Goal: Register for event/course

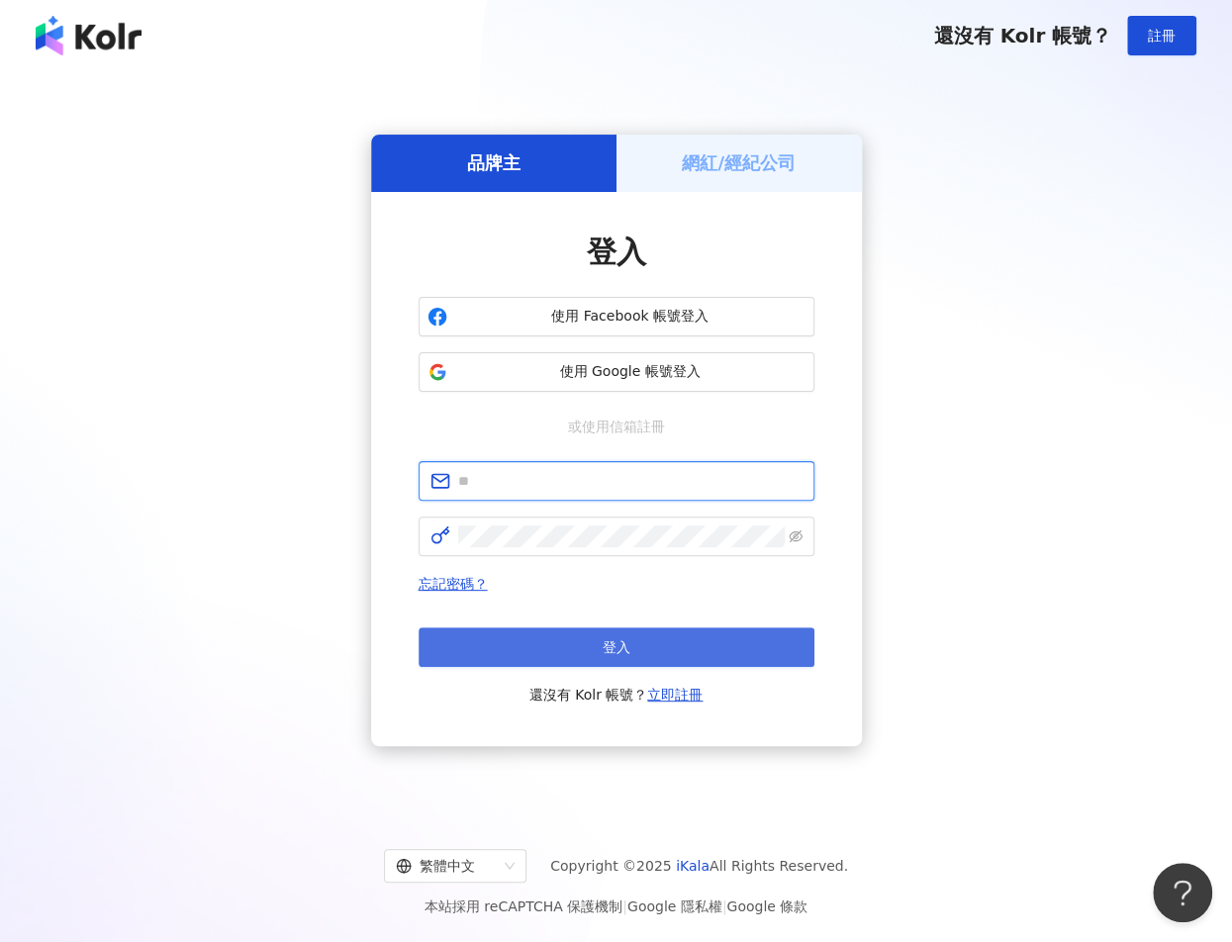
type input "**********"
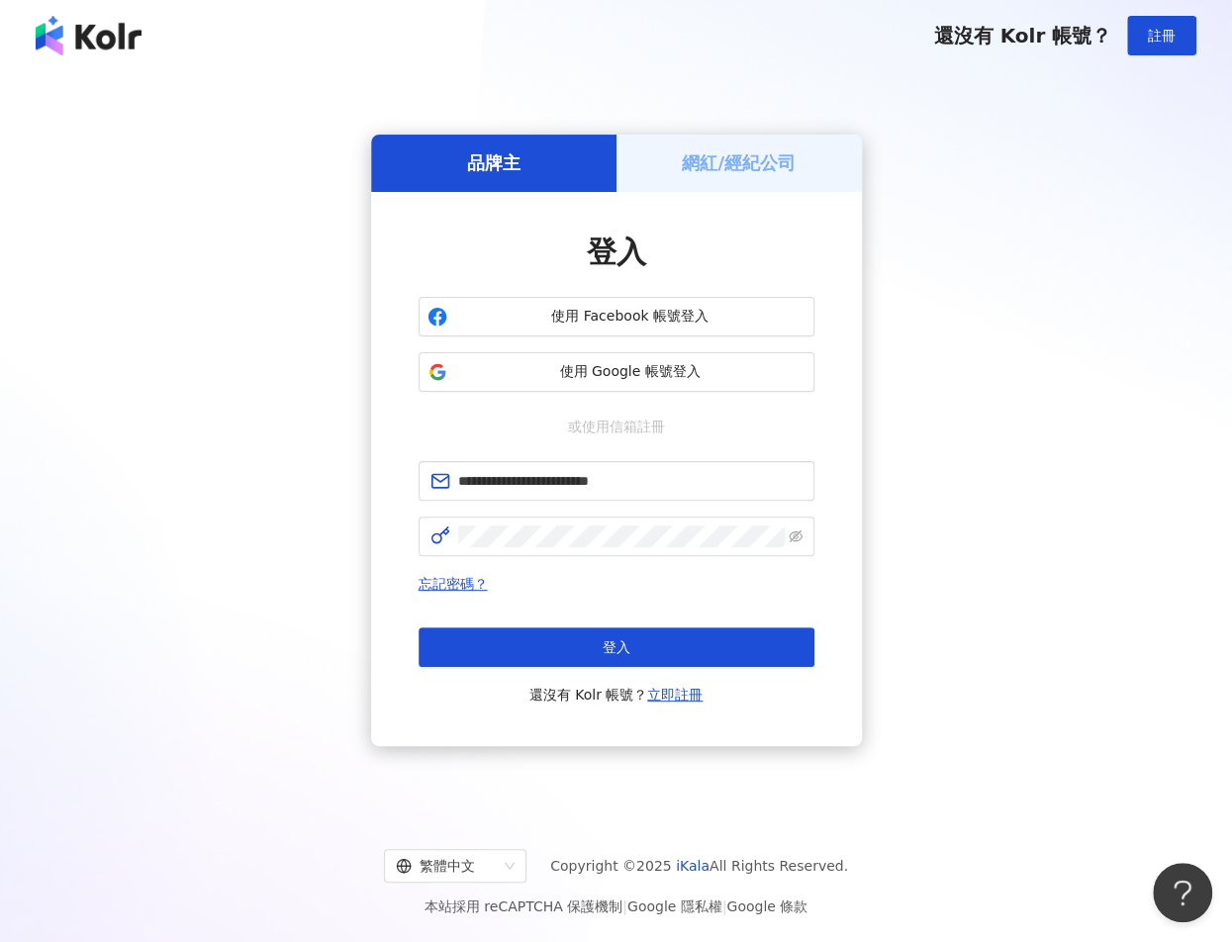
click at [639, 653] on button "登入" at bounding box center [617, 647] width 396 height 40
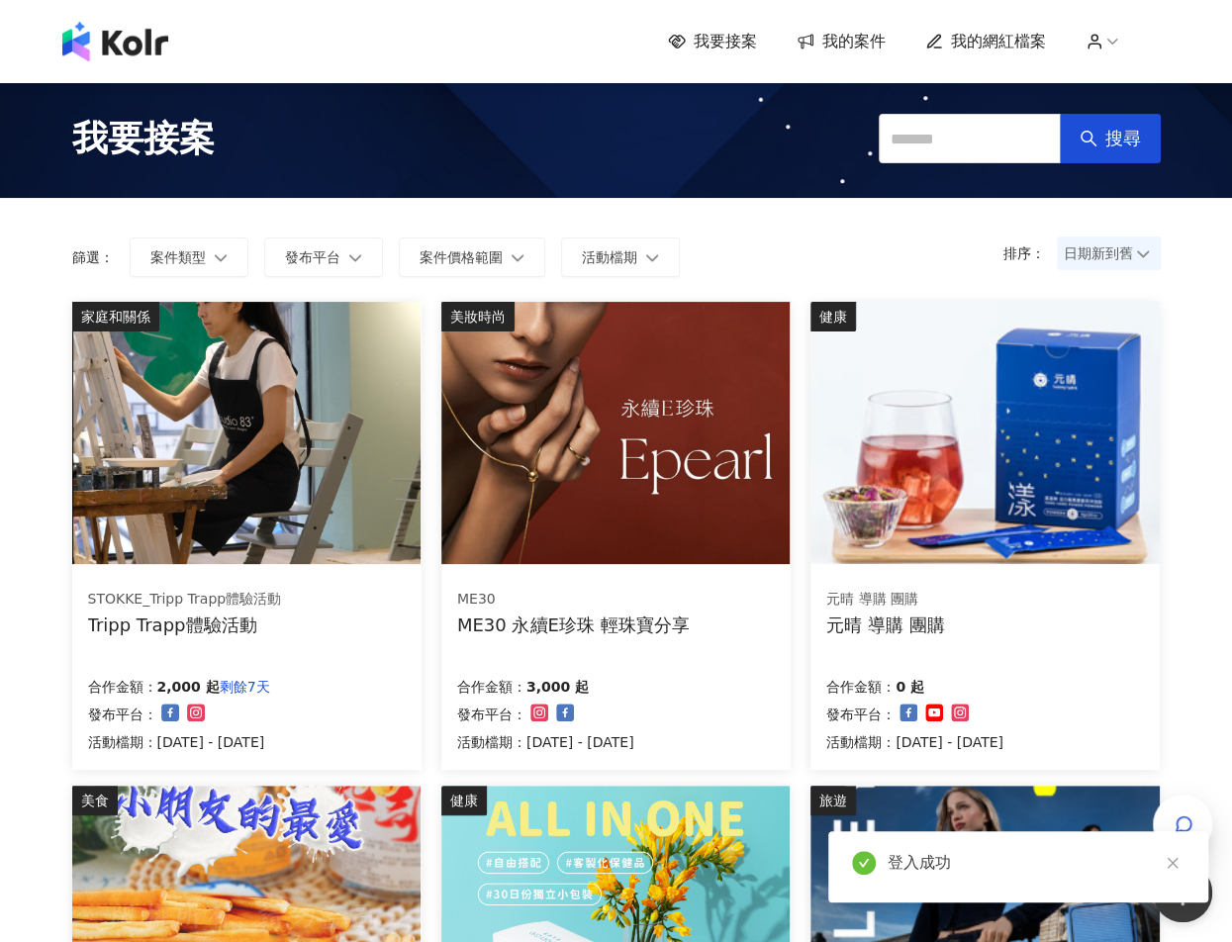
click at [722, 215] on div "排序： 日期新到舊 篩選： 案件類型 發布平台 案件價格範圍 活動檔期 清除 套用" at bounding box center [616, 250] width 1128 height 104
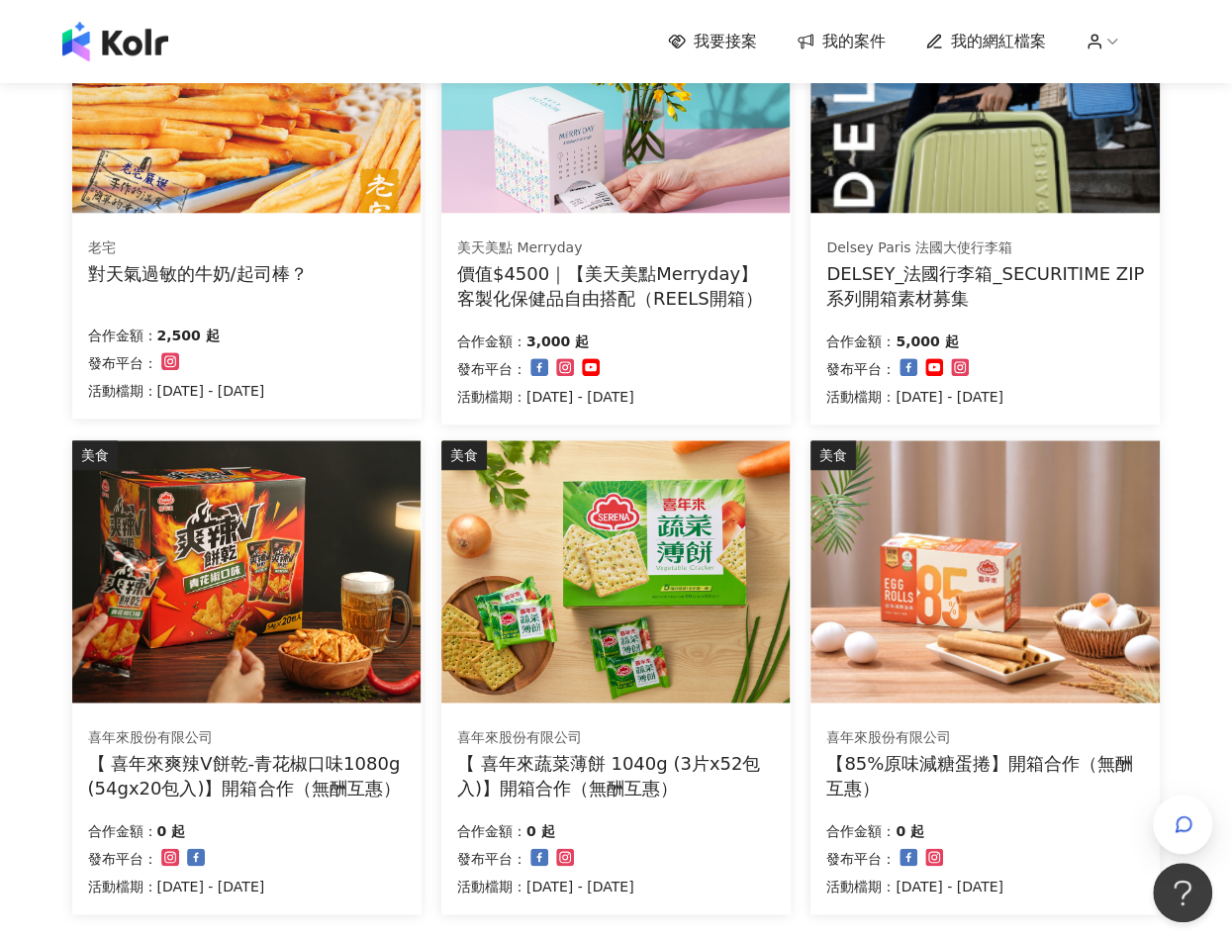
scroll to position [989, 0]
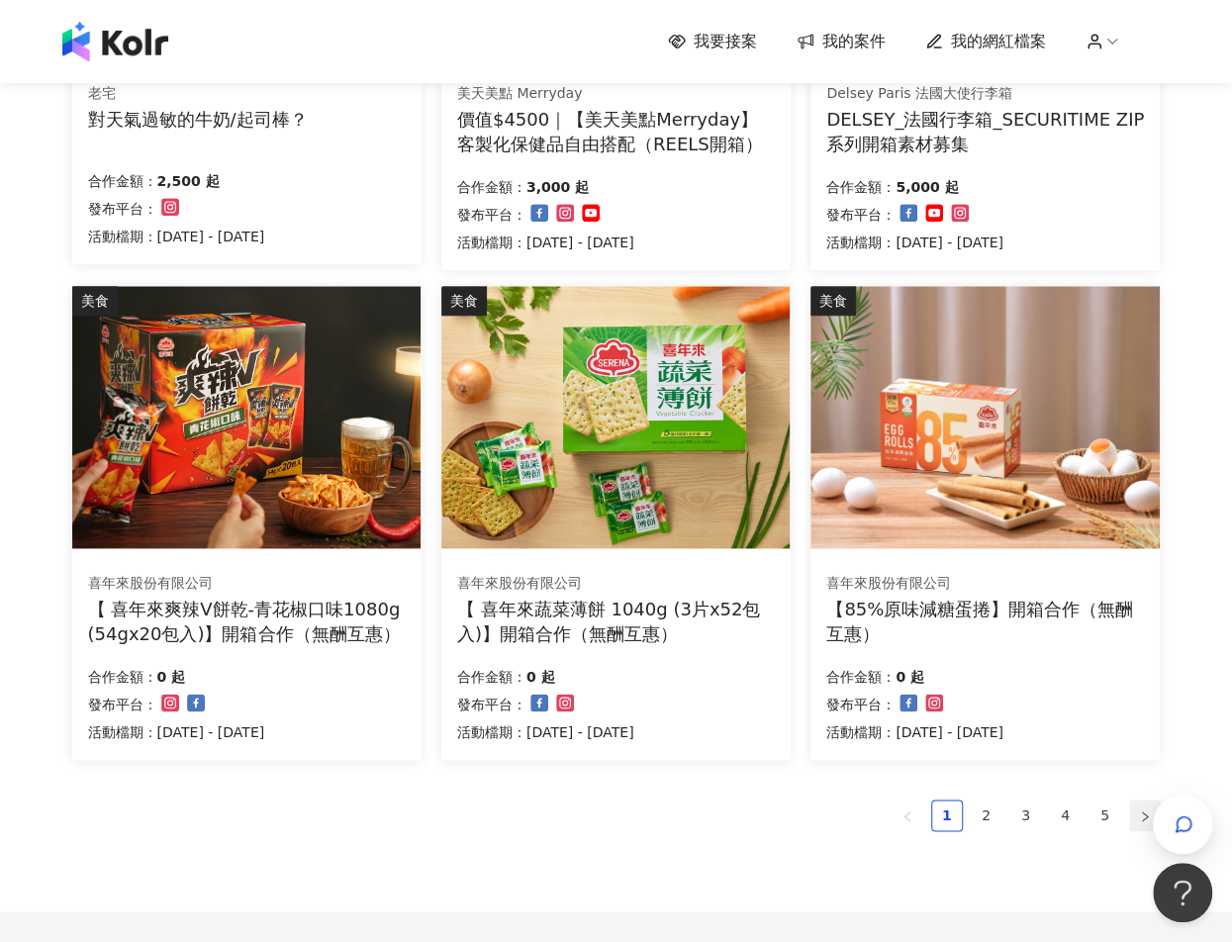
click at [1133, 809] on button "button" at bounding box center [1145, 815] width 32 height 32
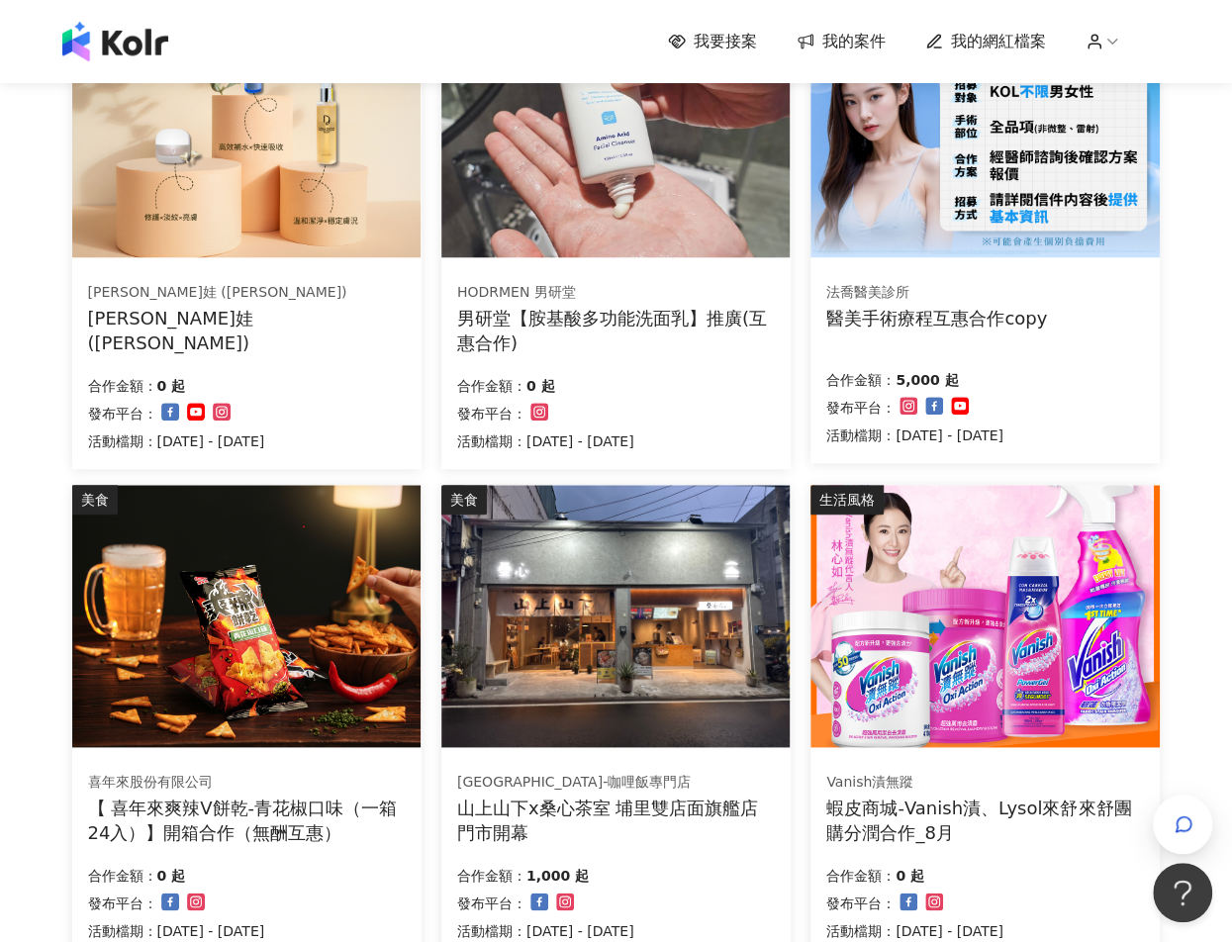
scroll to position [1182, 0]
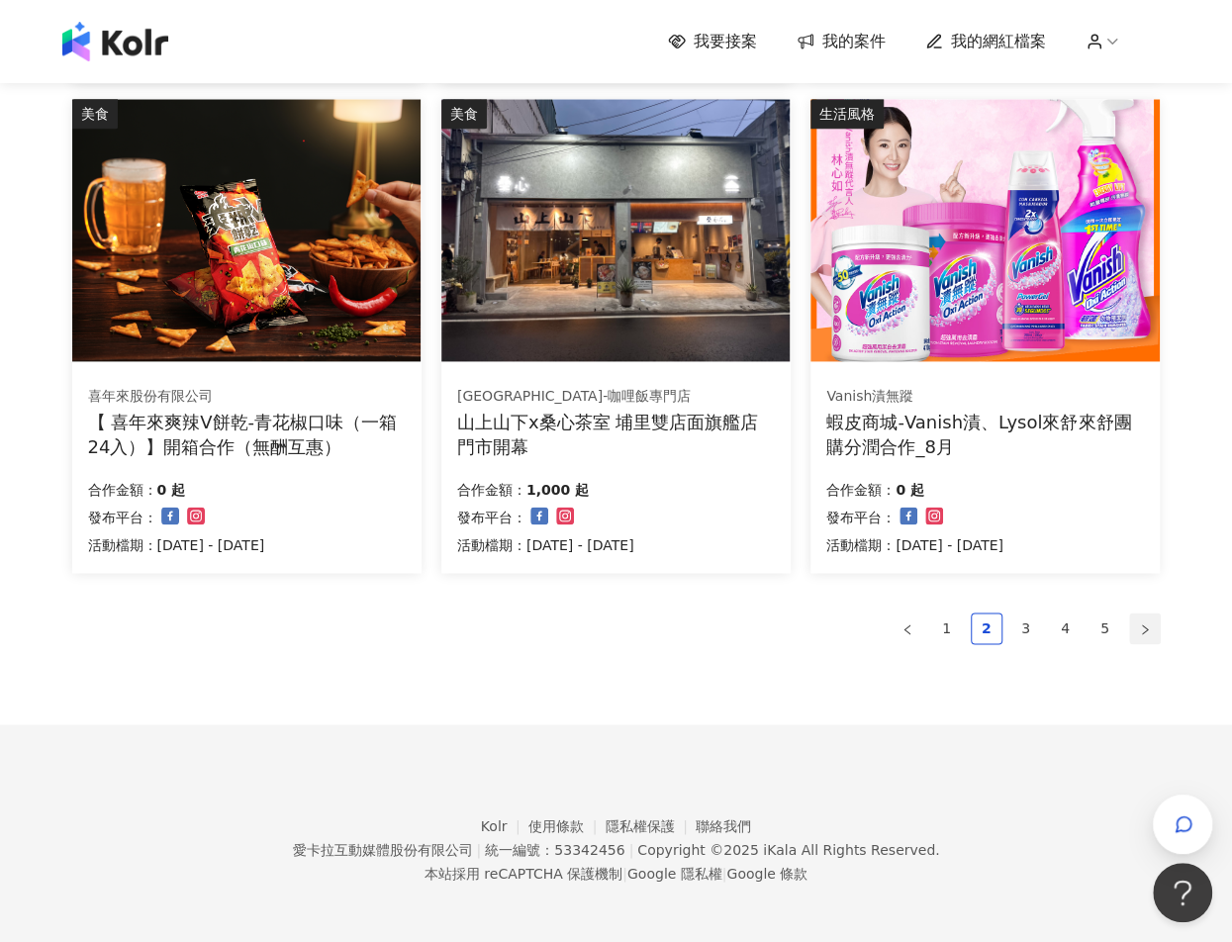
click at [1146, 640] on button "button" at bounding box center [1145, 628] width 32 height 32
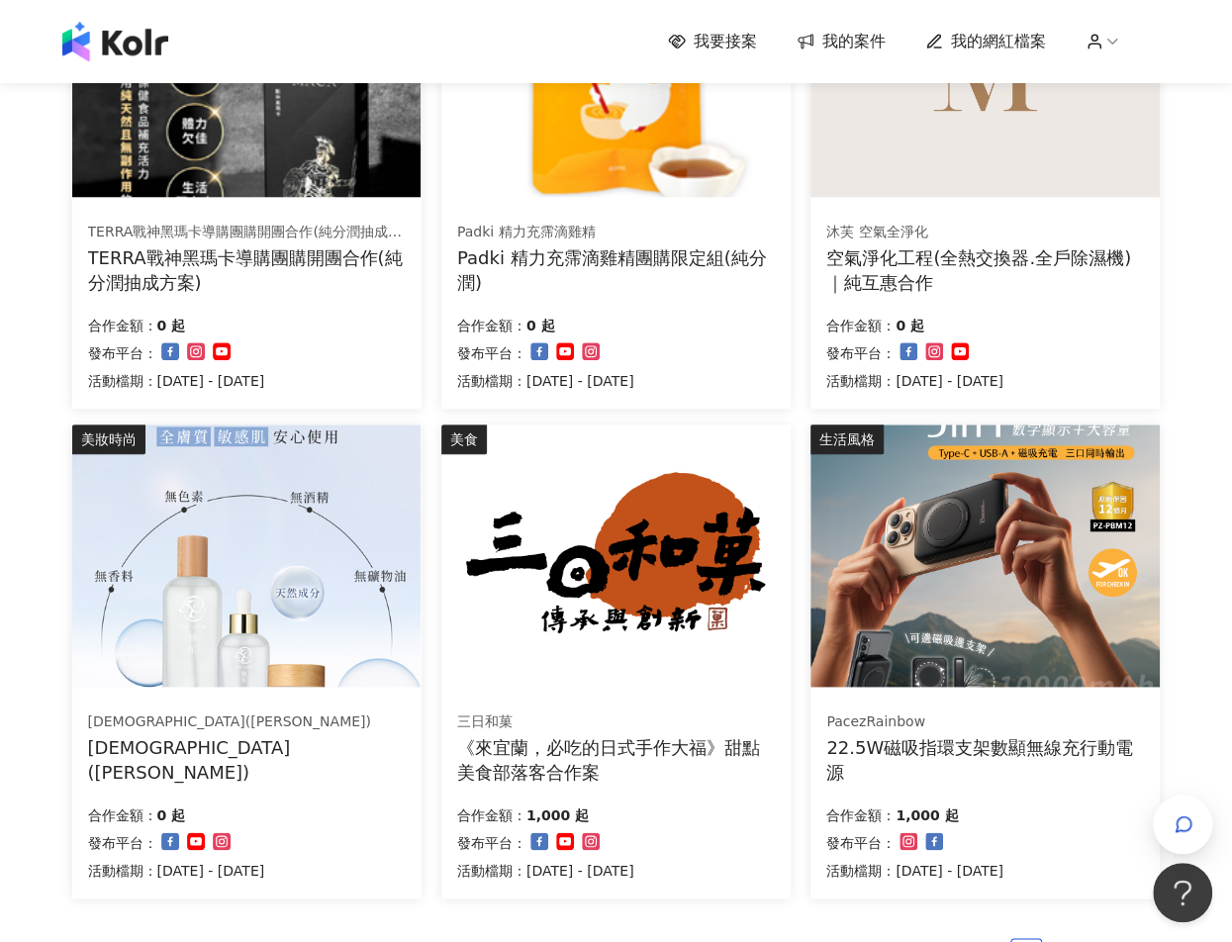
scroll to position [984, 0]
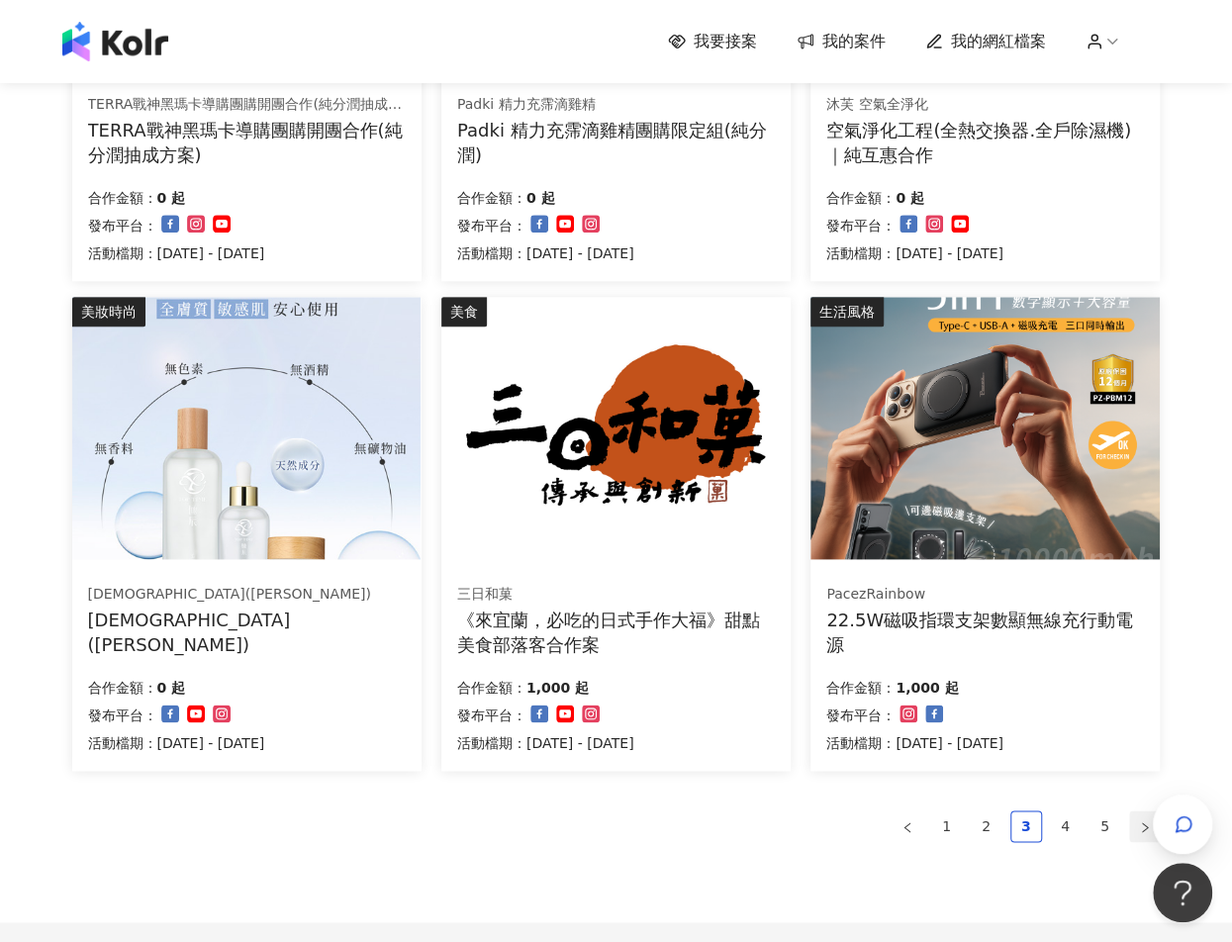
click at [1133, 822] on button "button" at bounding box center [1145, 826] width 32 height 32
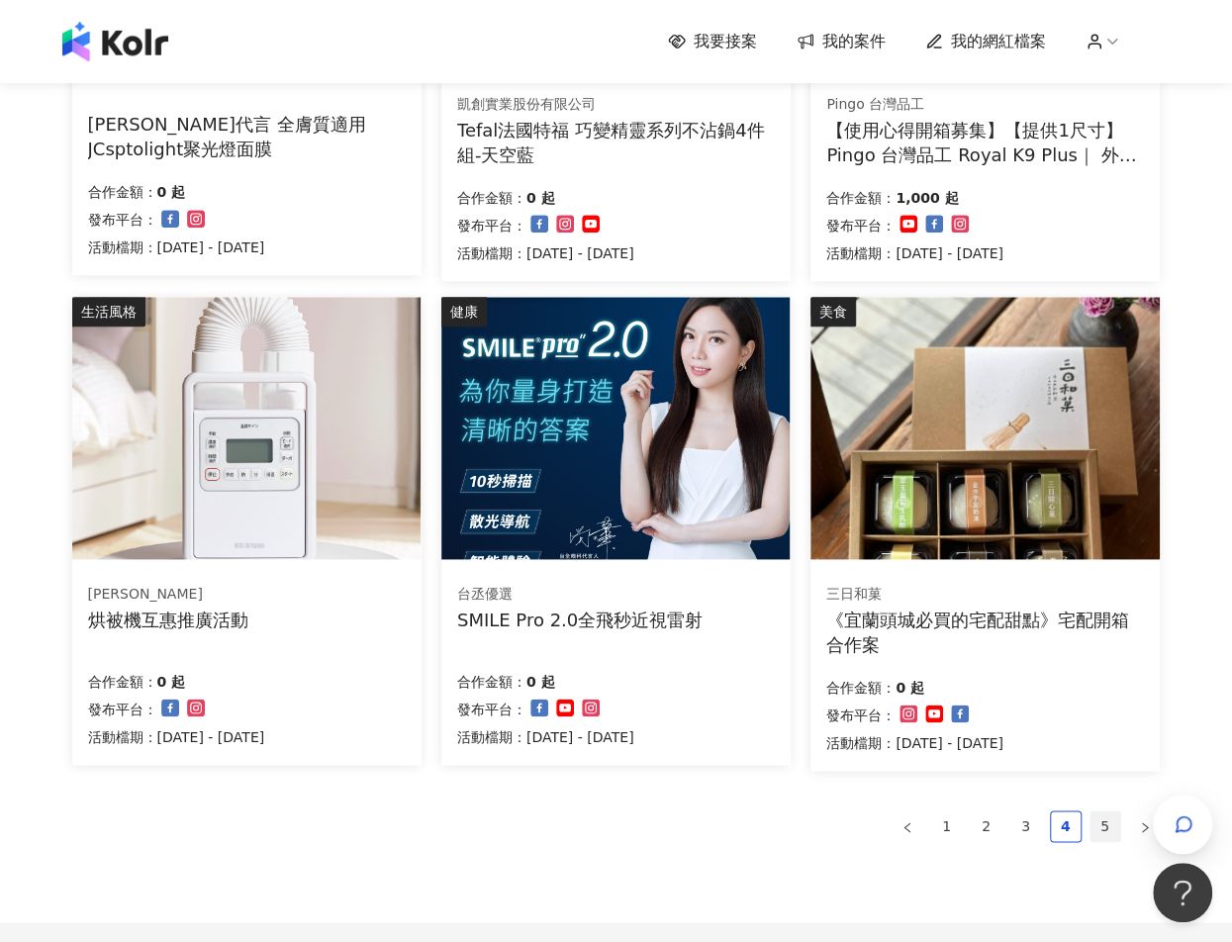
click at [1095, 829] on link "5" at bounding box center [1105, 826] width 30 height 30
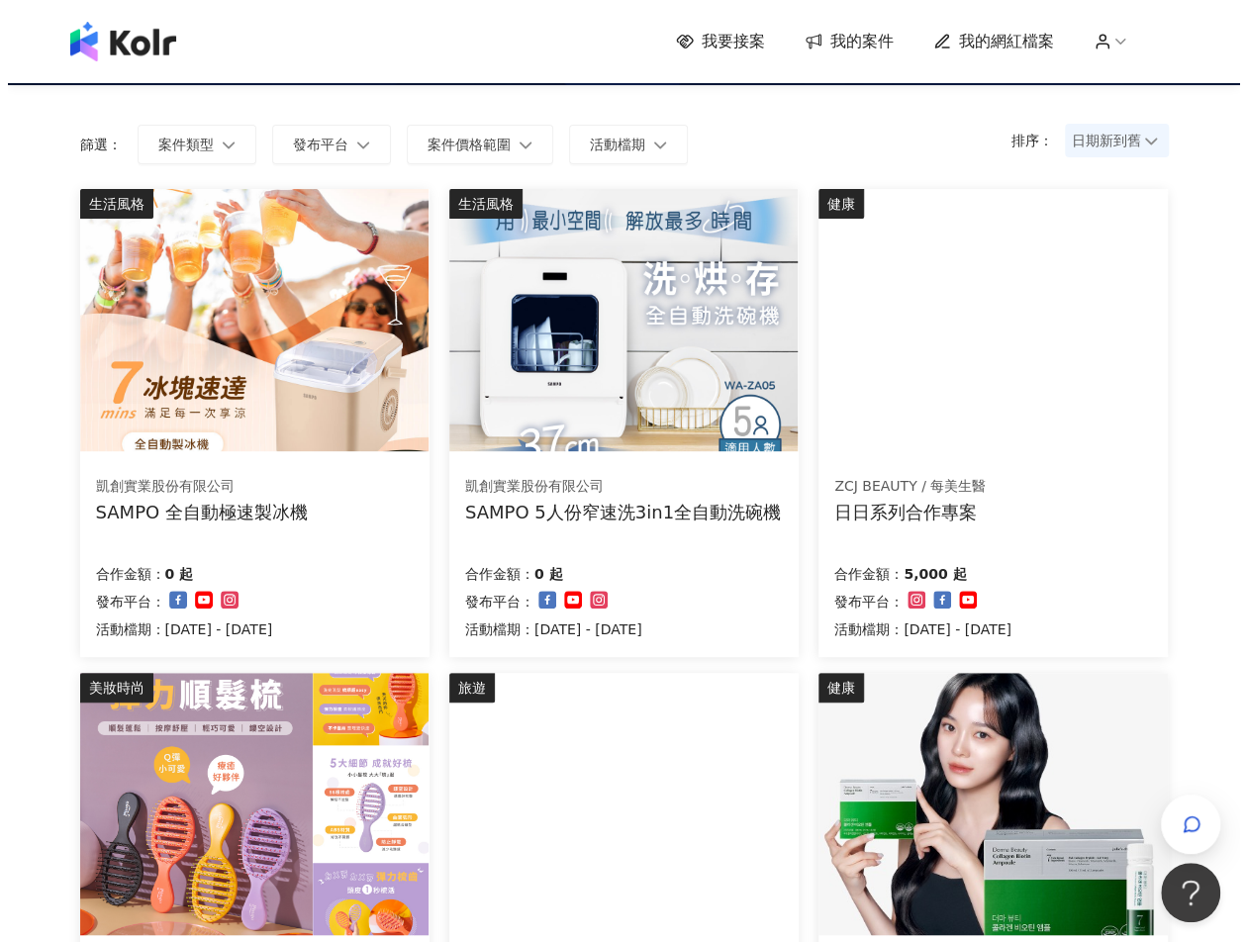
scroll to position [94, 0]
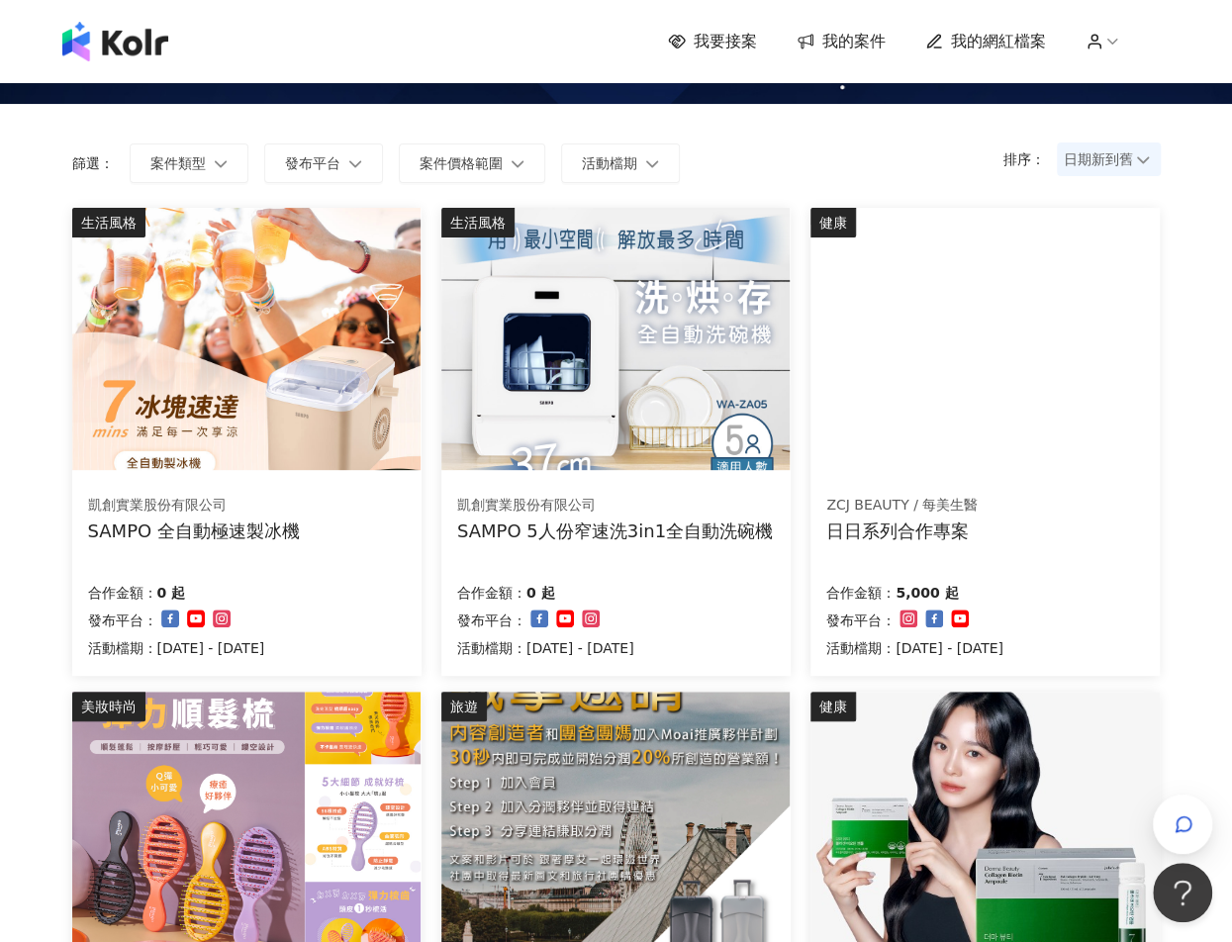
click at [216, 820] on img at bounding box center [246, 823] width 348 height 262
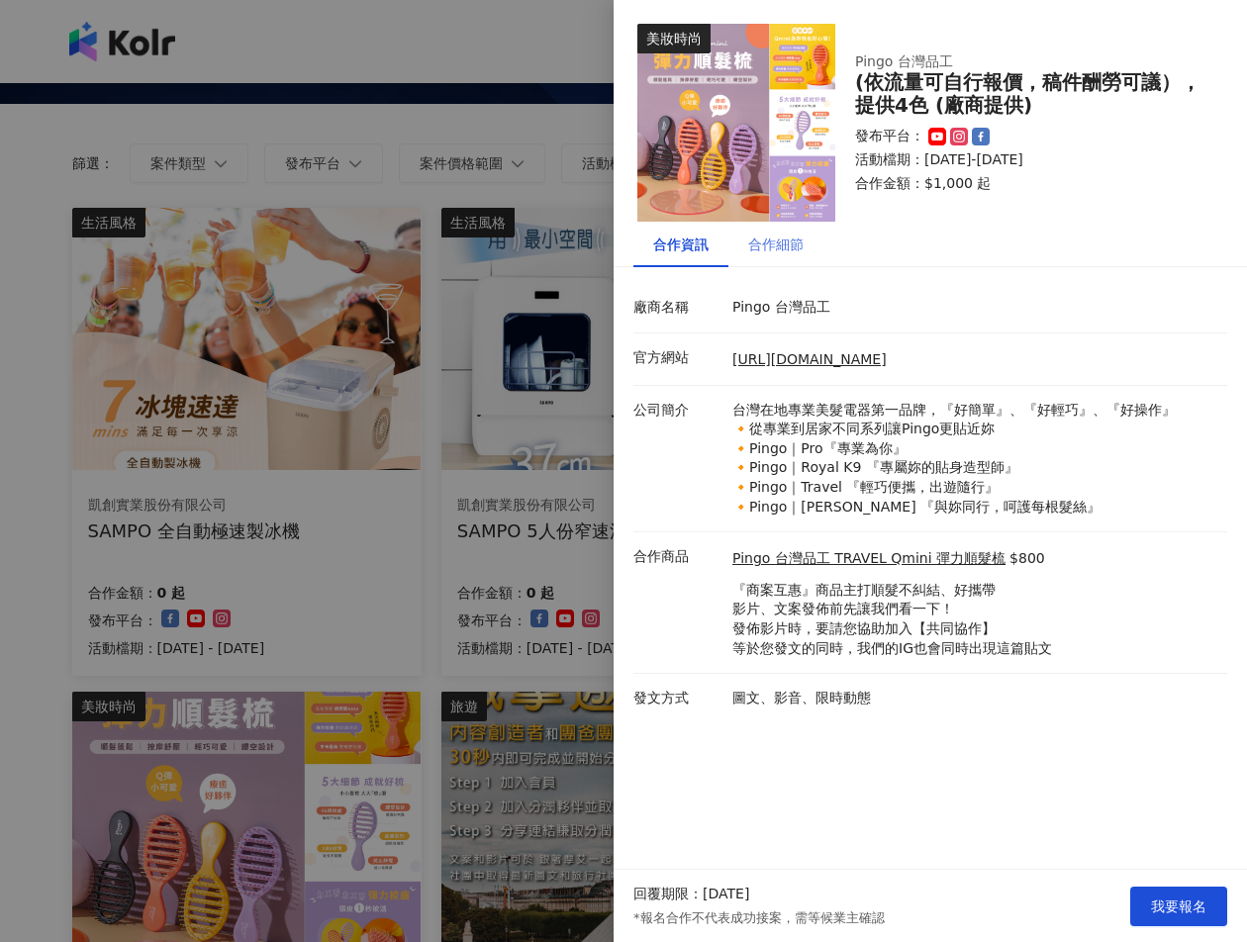
drag, startPoint x: 799, startPoint y: 256, endPoint x: 788, endPoint y: 254, distance: 12.0
click at [799, 256] on div "合作細節" at bounding box center [775, 245] width 95 height 46
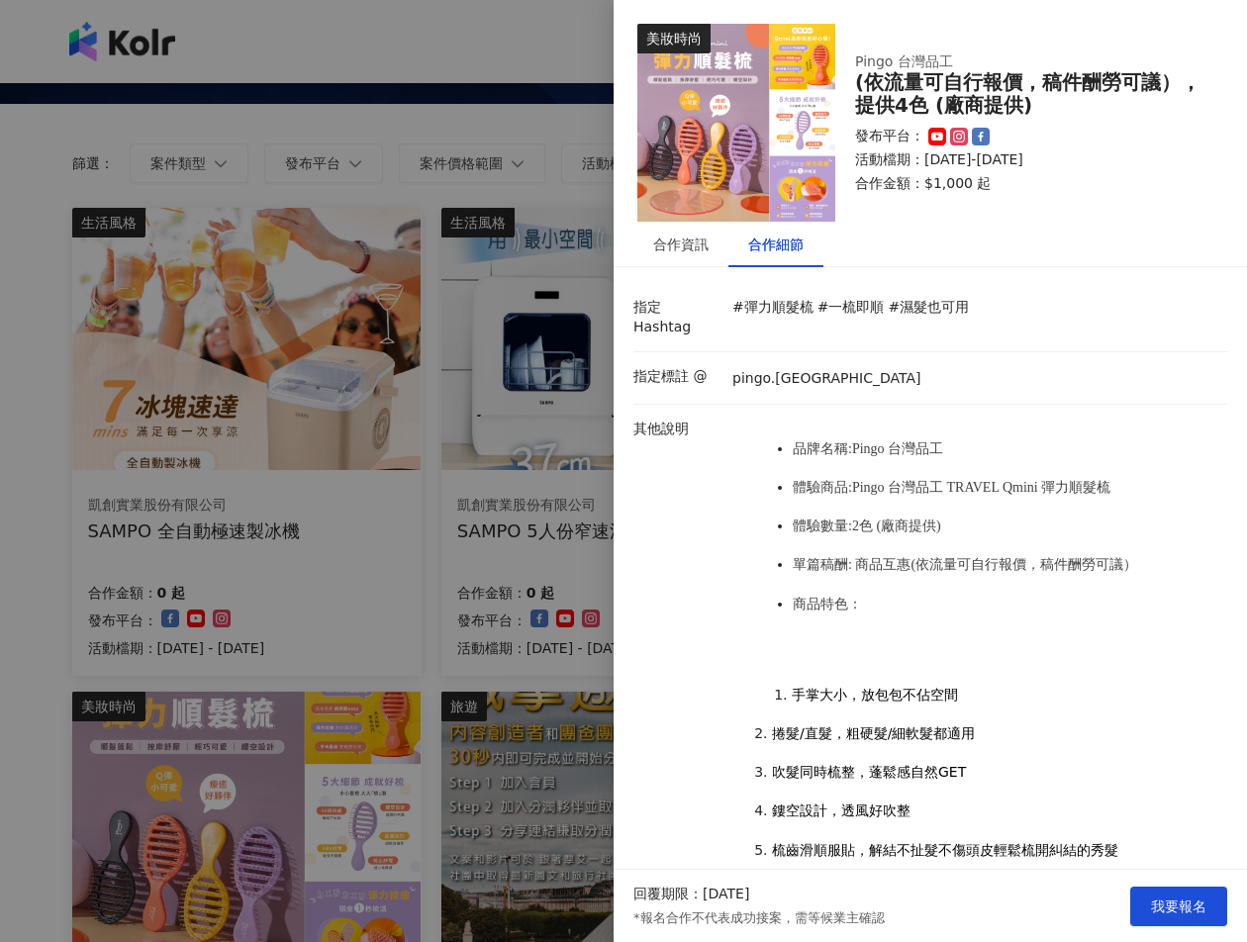
scroll to position [99, 0]
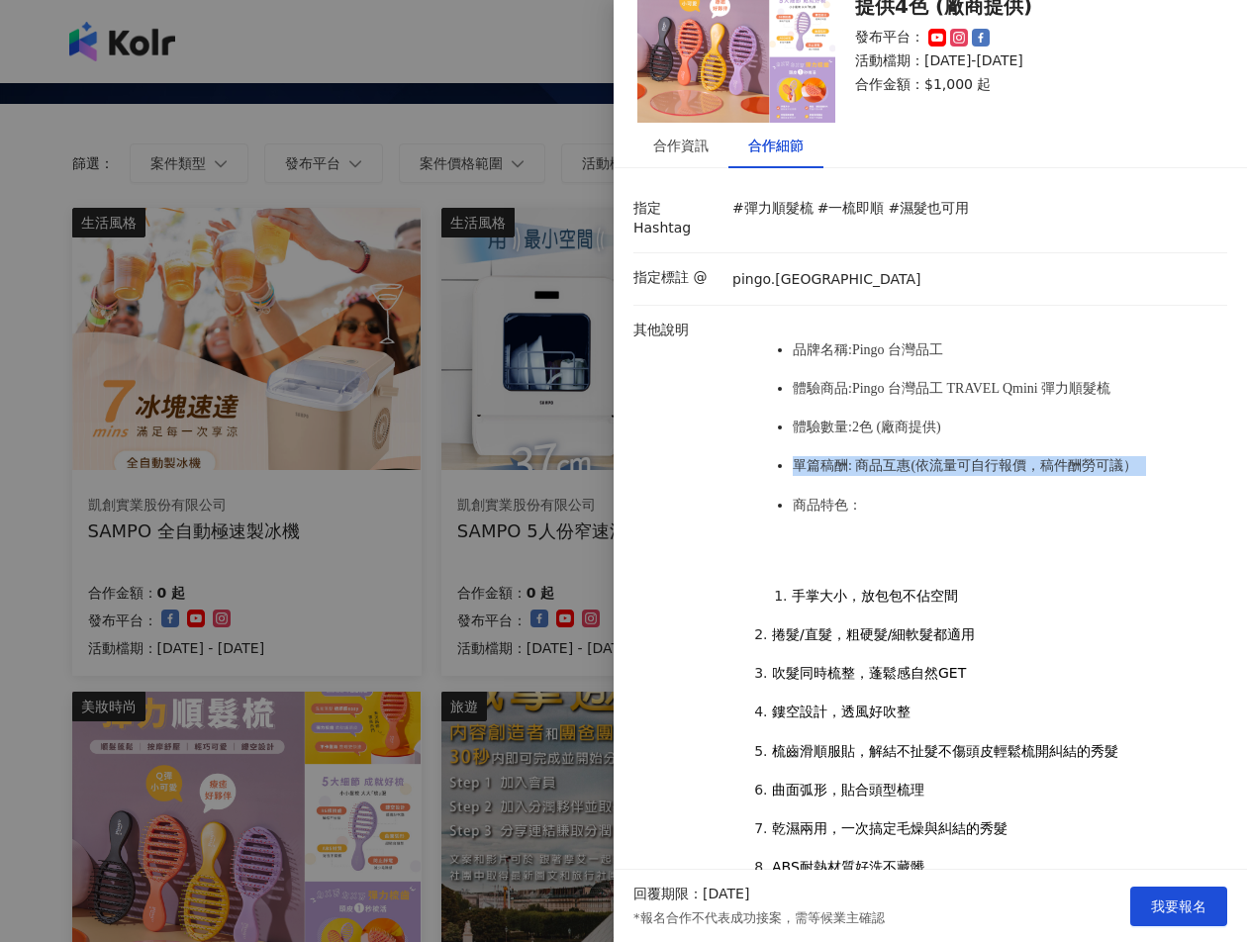
drag, startPoint x: 778, startPoint y: 448, endPoint x: 1142, endPoint y: 458, distance: 364.2
click at [1142, 458] on ul "品牌名稱:Pingo 台灣品工 體驗商品:Pingo 台灣品工 TRAVEL Qmini 彈力順髮梳 體驗數量:2色 (廠商提供) 單篇稿酬: 商品互惠(依流…" at bounding box center [974, 428] width 485 height 214
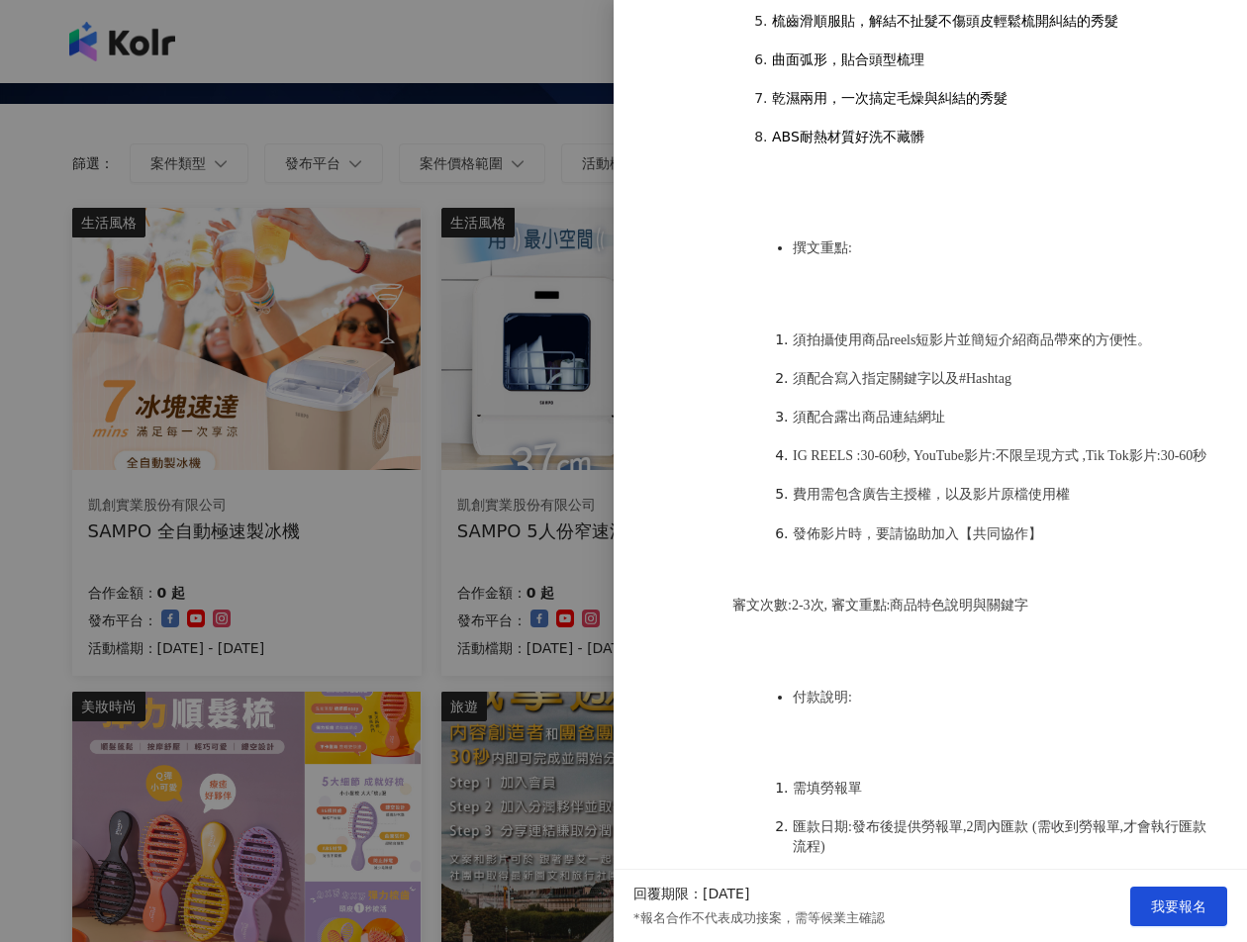
scroll to position [890, 0]
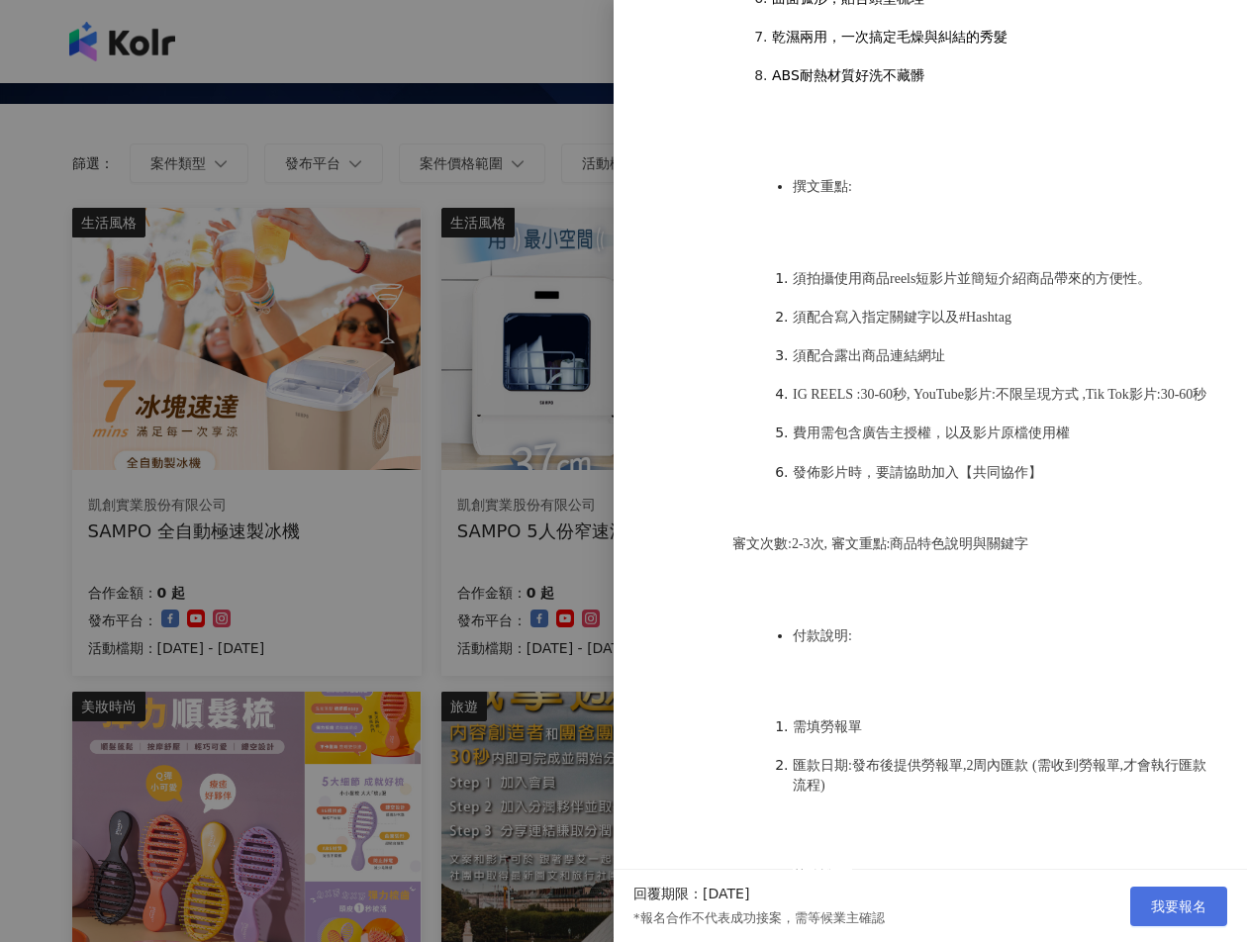
click at [1162, 898] on span "我要報名" at bounding box center [1178, 906] width 55 height 16
